Goal: Navigation & Orientation: Find specific page/section

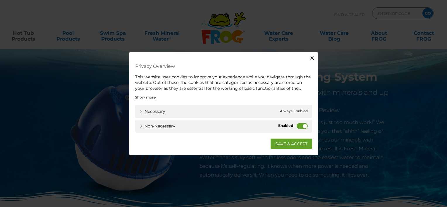
click at [301, 124] on label "Non-necessary" at bounding box center [301, 126] width 11 height 6
click at [0, 0] on input "Non-necessary" at bounding box center [0, 0] width 0 height 0
click at [284, 142] on link "SAVE & ACCEPT" at bounding box center [291, 144] width 42 height 11
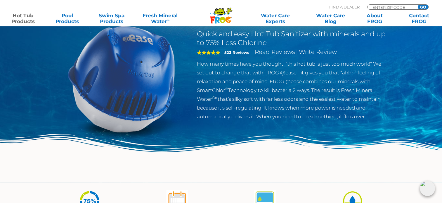
scroll to position [29, 0]
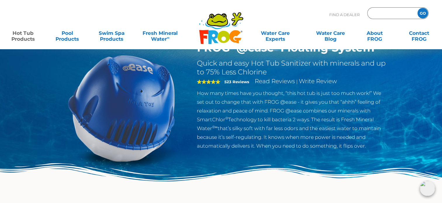
click at [394, 14] on input "Zip Code Form" at bounding box center [391, 13] width 39 height 8
type input "ENTER ZIP CODE"
click at [378, 13] on input "Zip Code Form" at bounding box center [391, 13] width 39 height 8
type input "95401"
click at [418, 8] on input "GO" at bounding box center [423, 13] width 11 height 11
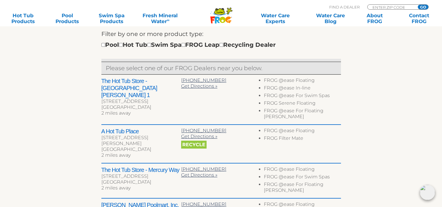
scroll to position [146, 0]
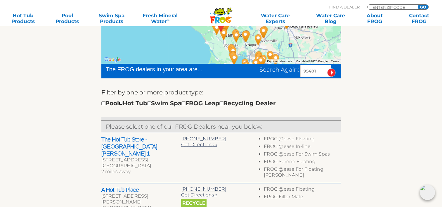
click at [123, 102] on input "checkbox" at bounding box center [121, 103] width 4 height 4
checkbox input "true"
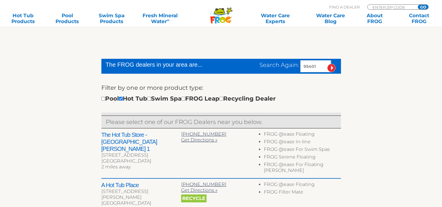
scroll to position [151, 0]
